Goal: Task Accomplishment & Management: Manage account settings

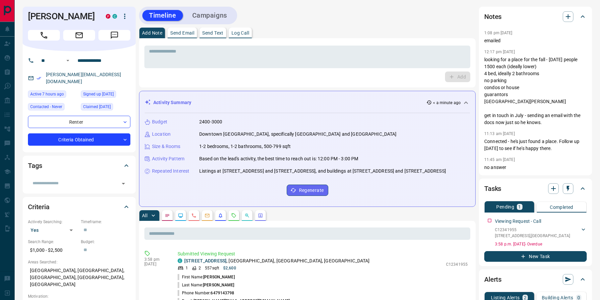
click at [130, 74] on div "[PERSON_NAME][EMAIL_ADDRESS][DOMAIN_NAME]" at bounding box center [79, 78] width 102 height 18
drag, startPoint x: 116, startPoint y: 73, endPoint x: 46, endPoint y: 75, distance: 69.5
click at [46, 75] on div "[PERSON_NAME][EMAIL_ADDRESS][DOMAIN_NAME]" at bounding box center [79, 78] width 102 height 18
copy link "[PERSON_NAME][EMAIL_ADDRESS][DOMAIN_NAME]"
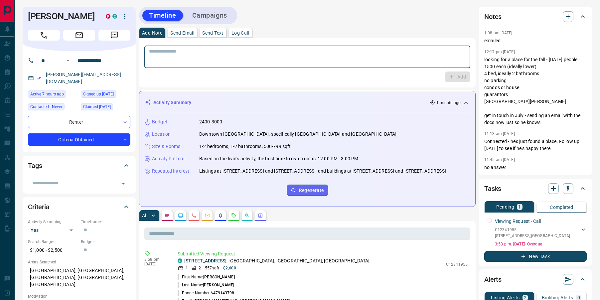
click at [214, 57] on textarea at bounding box center [307, 57] width 316 height 17
type textarea "**********"
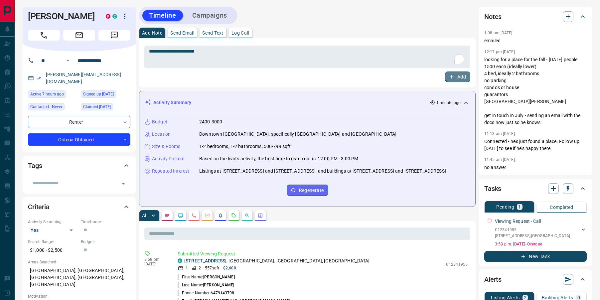
click at [447, 78] on button "Add" at bounding box center [457, 76] width 25 height 11
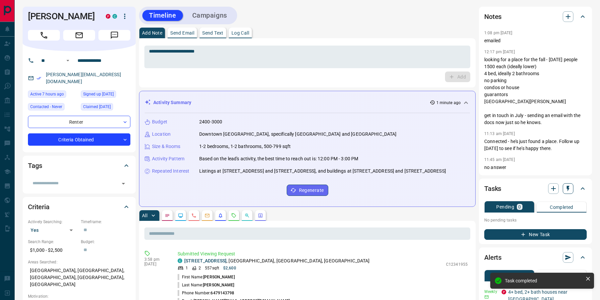
click at [563, 194] on button "button" at bounding box center [567, 188] width 11 height 11
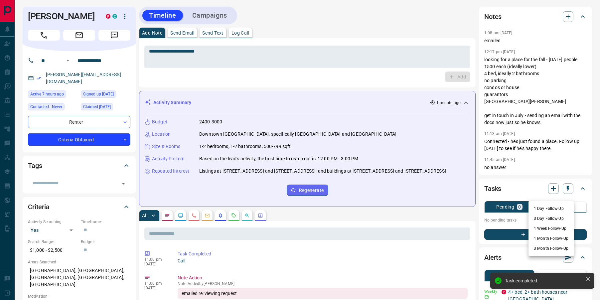
click at [551, 207] on li "1 Day Follow-Up" at bounding box center [550, 208] width 45 height 10
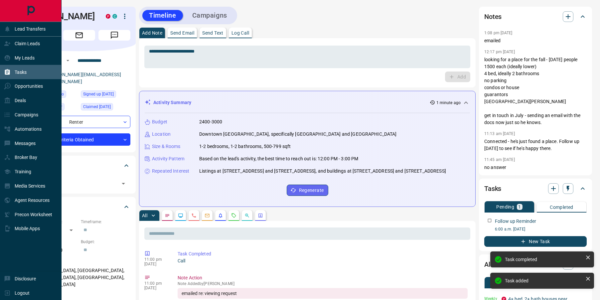
click at [9, 70] on icon at bounding box center [7, 72] width 5 height 6
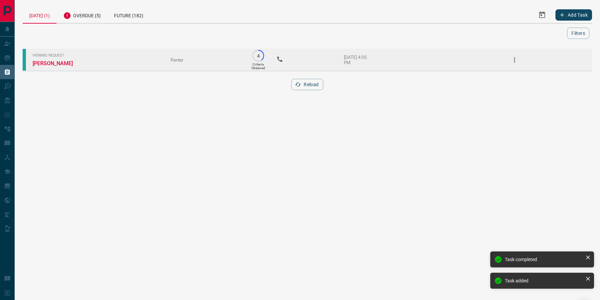
click at [57, 60] on td "Viewing Request [PERSON_NAME]" at bounding box center [92, 59] width 138 height 23
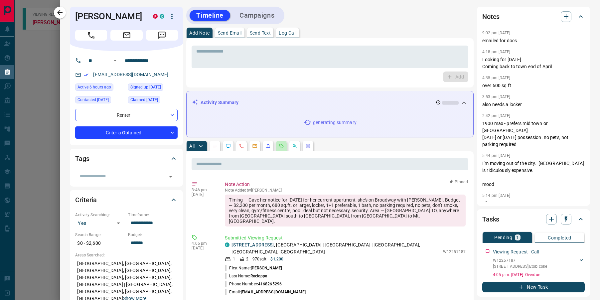
click at [281, 149] on button "button" at bounding box center [281, 146] width 11 height 11
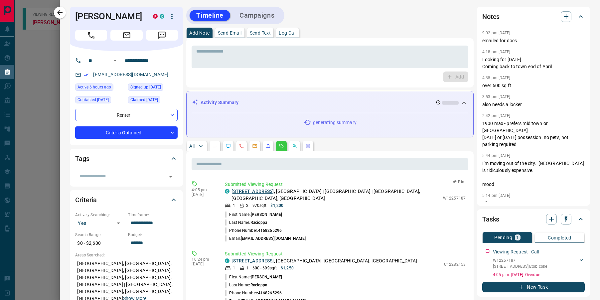
click at [256, 191] on link "[STREET_ADDRESS]" at bounding box center [252, 190] width 42 height 5
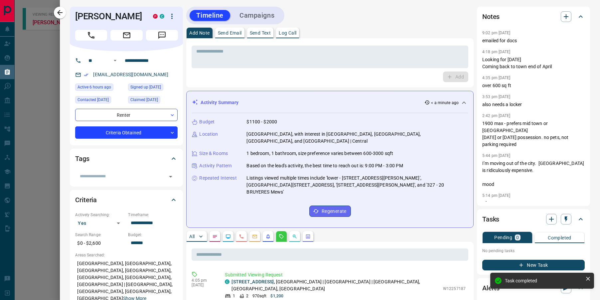
click at [61, 14] on icon "button" at bounding box center [60, 13] width 8 height 8
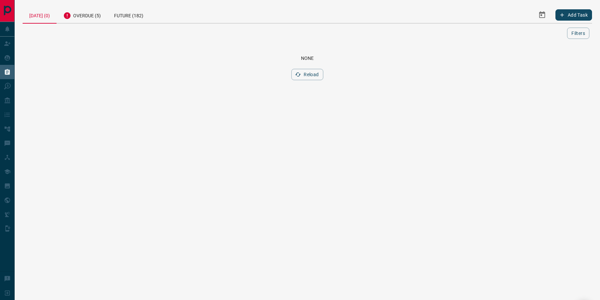
click at [149, 124] on html "Lead Transfers Claim Leads My Leads Tasks Opportunities Deals Campaigns Automat…" at bounding box center [300, 150] width 600 height 300
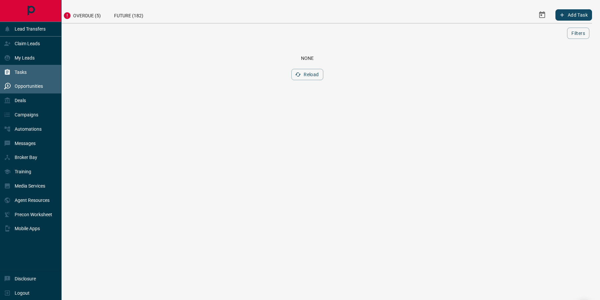
click at [9, 86] on icon at bounding box center [7, 86] width 7 height 7
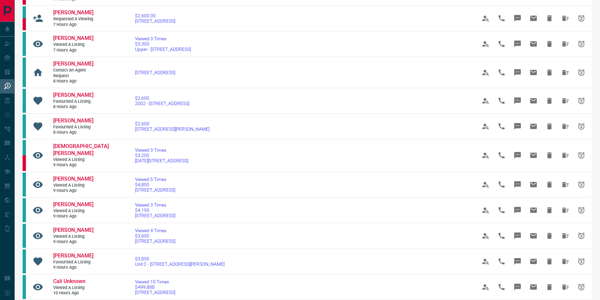
scroll to position [229, 0]
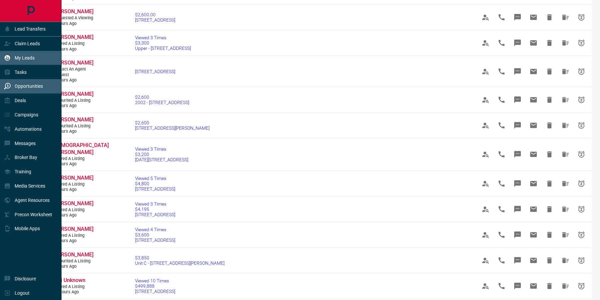
click at [6, 57] on icon at bounding box center [7, 58] width 7 height 7
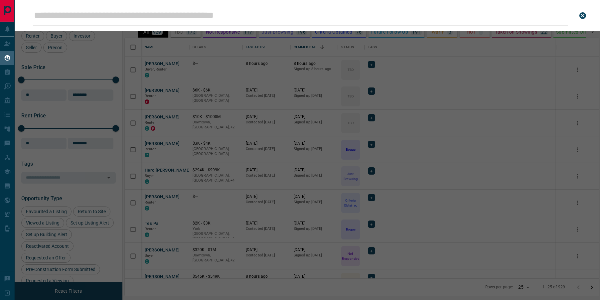
scroll to position [240, 474]
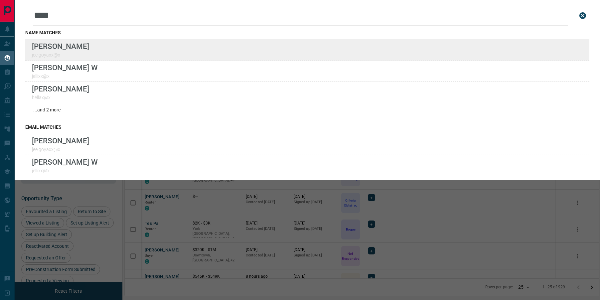
type input "****"
click at [0, 0] on div "Lead Transfers Claim Leads My Leads Tasks Opportunities Deals Campaigns Automat…" at bounding box center [300, 146] width 600 height 292
